Goal: Navigation & Orientation: Find specific page/section

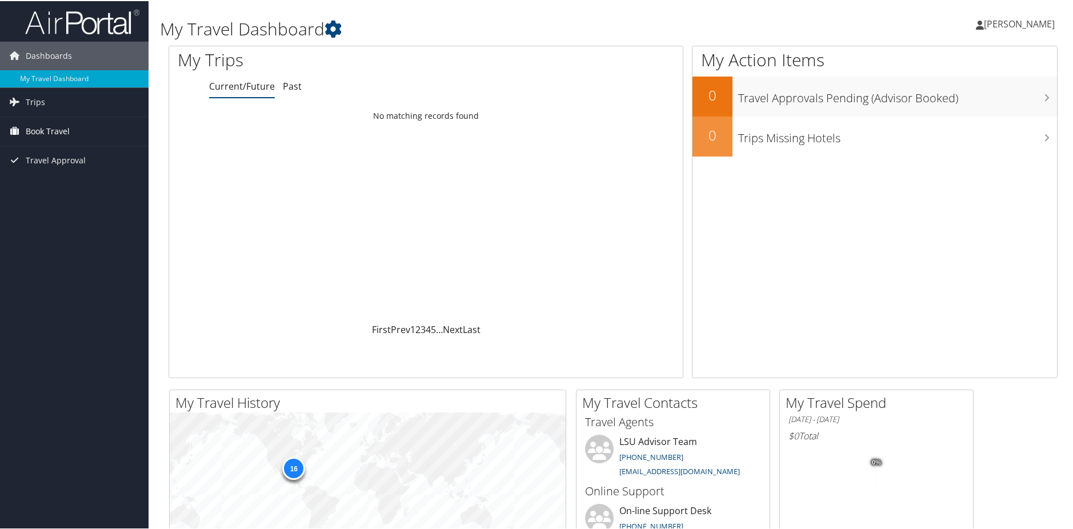
click at [57, 130] on span "Book Travel" at bounding box center [48, 130] width 44 height 29
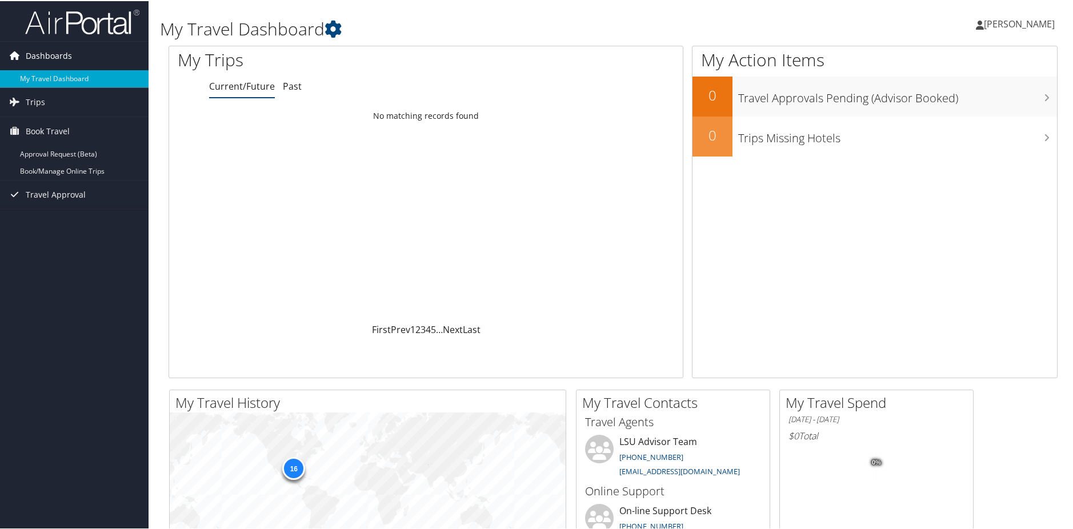
click at [52, 55] on span "Dashboards" at bounding box center [49, 55] width 46 height 29
click at [42, 50] on span "Dashboards" at bounding box center [49, 55] width 46 height 29
click at [53, 78] on link "My Travel Dashboard" at bounding box center [74, 77] width 149 height 17
